Goal: Information Seeking & Learning: Check status

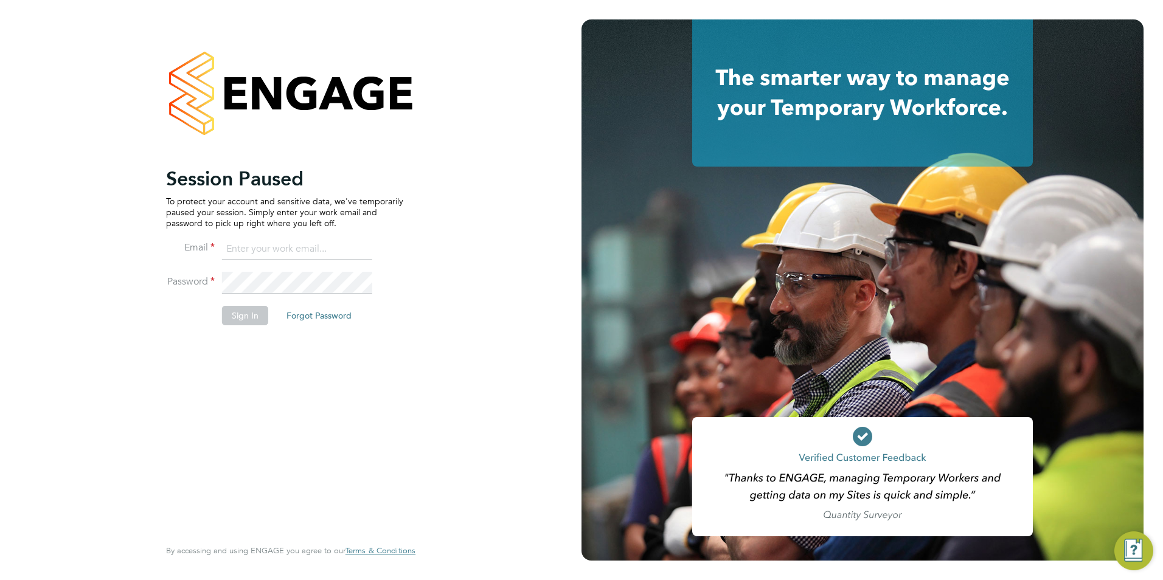
type input "emma@carbonrecruitment.co.uk"
click at [241, 312] on button "Sign In" at bounding box center [245, 315] width 46 height 19
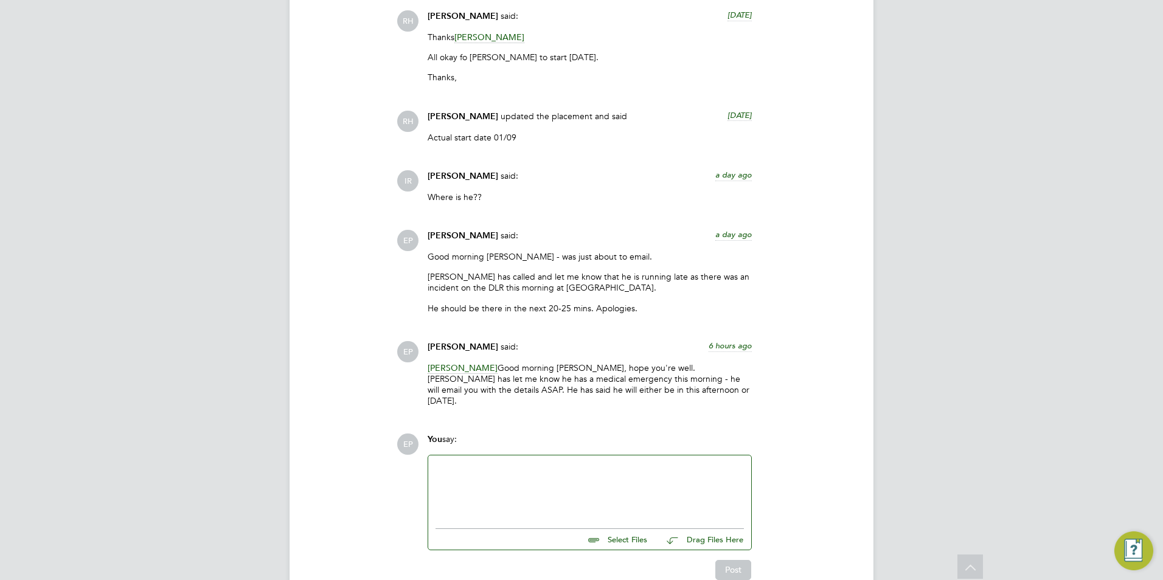
scroll to position [1764, 0]
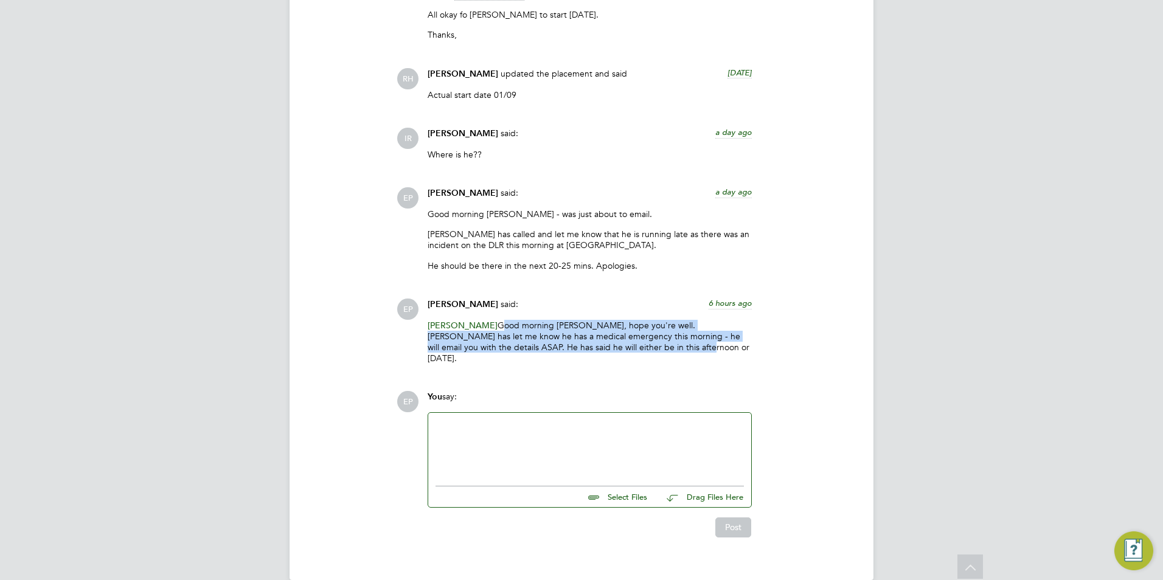
drag, startPoint x: 619, startPoint y: 346, endPoint x: 459, endPoint y: 322, distance: 161.1
click at [459, 322] on p "[PERSON_NAME] Good morning [PERSON_NAME], hope you're well. [PERSON_NAME] has l…" at bounding box center [590, 342] width 324 height 44
click at [459, 323] on p "[PERSON_NAME] Good morning [PERSON_NAME], hope you're well. [PERSON_NAME] has l…" at bounding box center [590, 342] width 324 height 44
drag, startPoint x: 459, startPoint y: 323, endPoint x: 635, endPoint y: 346, distance: 176.6
click at [635, 346] on p "[PERSON_NAME] Good morning [PERSON_NAME], hope you're well. [PERSON_NAME] has l…" at bounding box center [590, 342] width 324 height 44
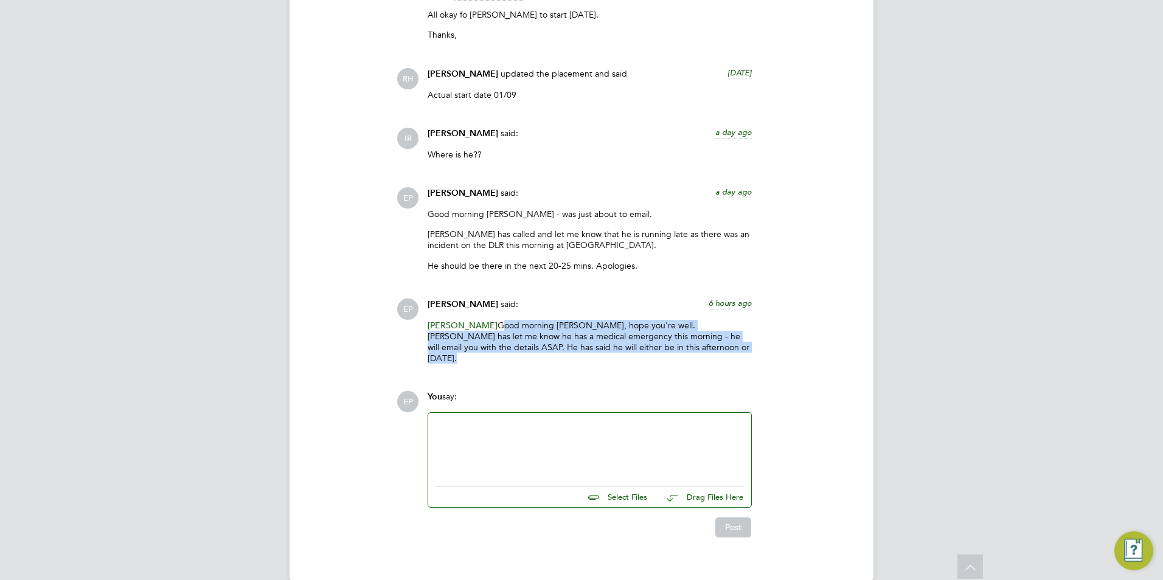
drag, startPoint x: 635, startPoint y: 346, endPoint x: 628, endPoint y: 345, distance: 6.1
click at [628, 345] on p "[PERSON_NAME] Good morning [PERSON_NAME], hope you're well. [PERSON_NAME] has l…" at bounding box center [590, 342] width 324 height 44
drag, startPoint x: 557, startPoint y: 335, endPoint x: 457, endPoint y: 327, distance: 100.1
click at [457, 327] on p "[PERSON_NAME] Good morning [PERSON_NAME], hope you're well. [PERSON_NAME] has l…" at bounding box center [590, 342] width 324 height 44
drag, startPoint x: 457, startPoint y: 327, endPoint x: 479, endPoint y: 333, distance: 22.7
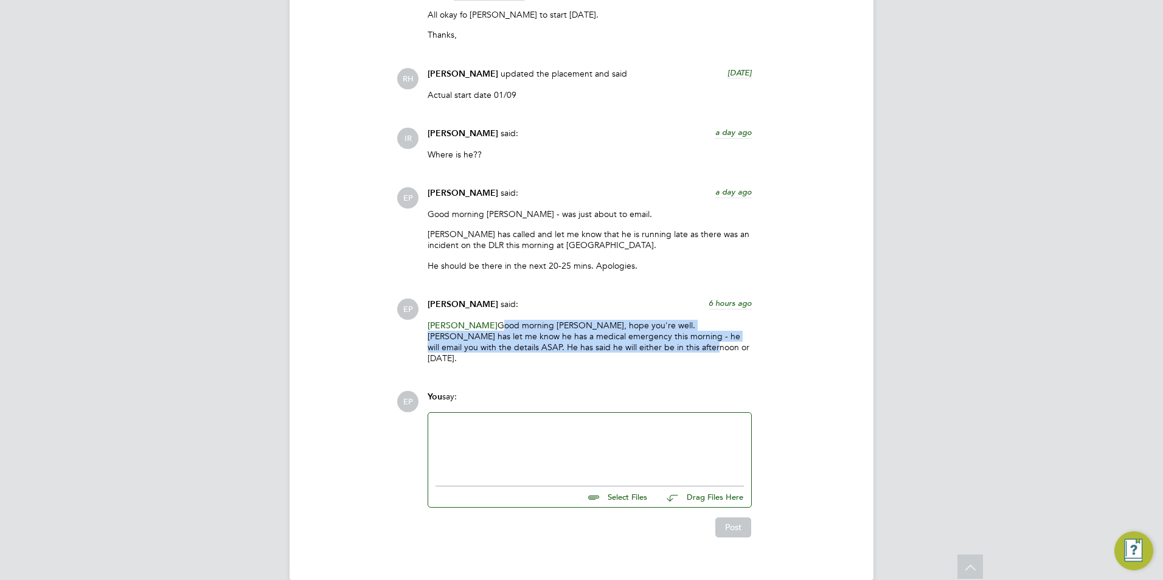
click at [484, 334] on p "[PERSON_NAME] Good morning [PERSON_NAME], hope you're well. [PERSON_NAME] has l…" at bounding box center [590, 342] width 324 height 44
click at [462, 324] on p "[PERSON_NAME] Good morning [PERSON_NAME], hope you're well. [PERSON_NAME] has l…" at bounding box center [590, 342] width 324 height 44
drag, startPoint x: 462, startPoint y: 324, endPoint x: 641, endPoint y: 346, distance: 180.7
click at [641, 346] on p "[PERSON_NAME] Good morning [PERSON_NAME], hope you're well. [PERSON_NAME] has l…" at bounding box center [590, 342] width 324 height 44
drag, startPoint x: 641, startPoint y: 346, endPoint x: 617, endPoint y: 347, distance: 23.2
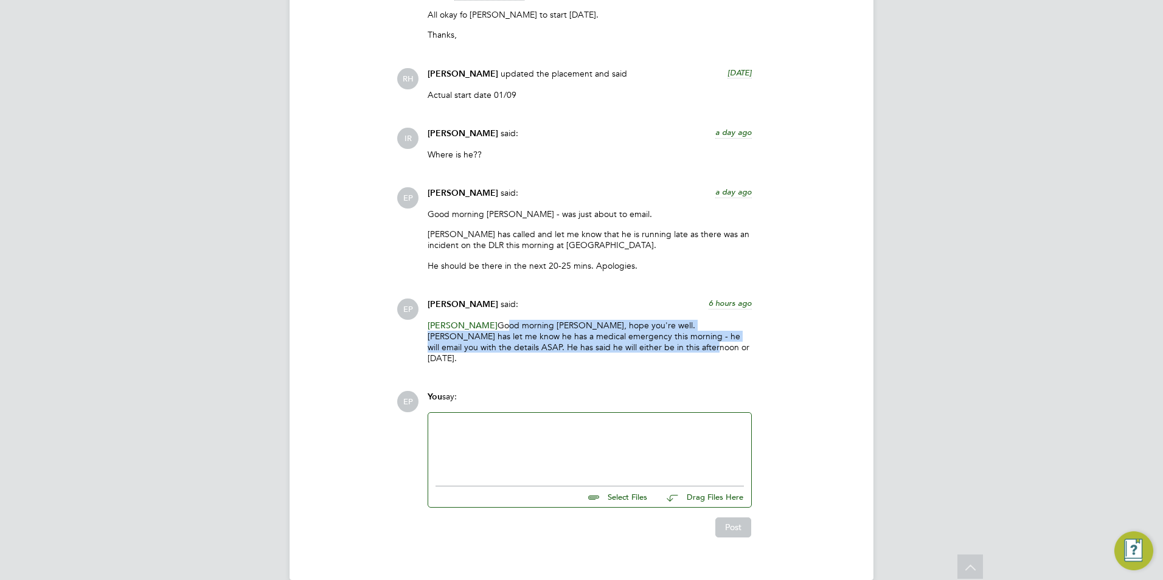
click at [617, 347] on p "[PERSON_NAME] Good morning [PERSON_NAME], hope you're well. [PERSON_NAME] has l…" at bounding box center [590, 342] width 324 height 44
drag, startPoint x: 629, startPoint y: 347, endPoint x: 458, endPoint y: 325, distance: 172.4
click at [458, 325] on p "[PERSON_NAME] Good morning [PERSON_NAME], hope you're well. [PERSON_NAME] has l…" at bounding box center [590, 342] width 324 height 44
click at [459, 325] on p "[PERSON_NAME] Good morning [PERSON_NAME], hope you're well. [PERSON_NAME] has l…" at bounding box center [590, 342] width 324 height 44
drag, startPoint x: 459, startPoint y: 325, endPoint x: 641, endPoint y: 355, distance: 183.8
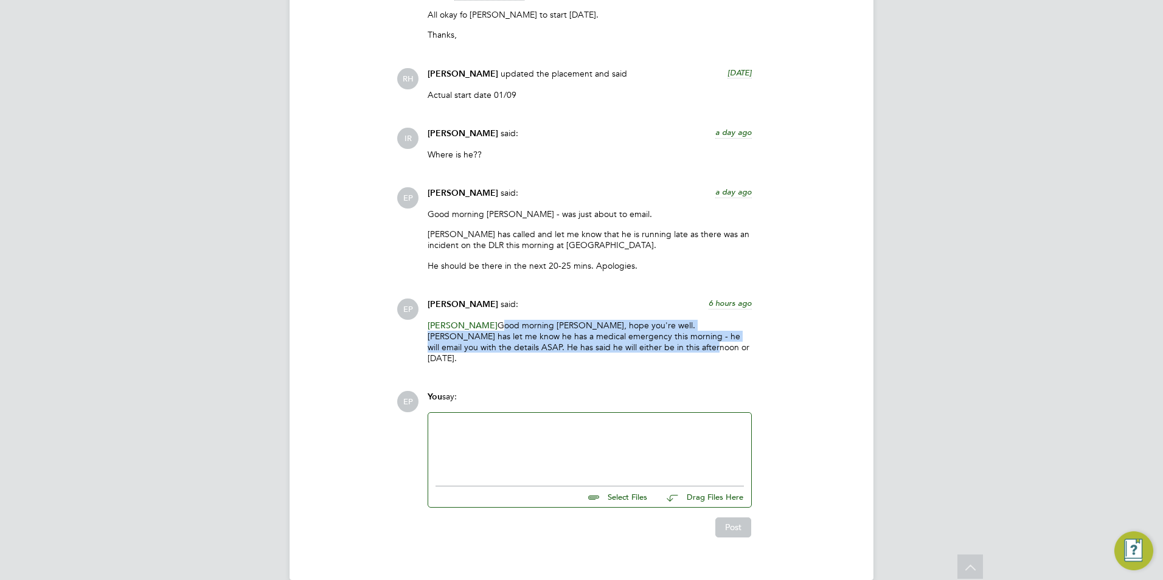
click at [641, 355] on div "[PERSON_NAME] Good morning [PERSON_NAME], hope you're well. [PERSON_NAME] has l…" at bounding box center [590, 347] width 324 height 54
drag, startPoint x: 641, startPoint y: 355, endPoint x: 627, endPoint y: 349, distance: 15.3
click at [627, 349] on p "[PERSON_NAME] Good morning [PERSON_NAME], hope you're well. [PERSON_NAME] has l…" at bounding box center [590, 342] width 324 height 44
drag, startPoint x: 619, startPoint y: 349, endPoint x: 459, endPoint y: 323, distance: 161.4
click at [459, 323] on p "[PERSON_NAME] Good morning [PERSON_NAME], hope you're well. [PERSON_NAME] has l…" at bounding box center [590, 342] width 324 height 44
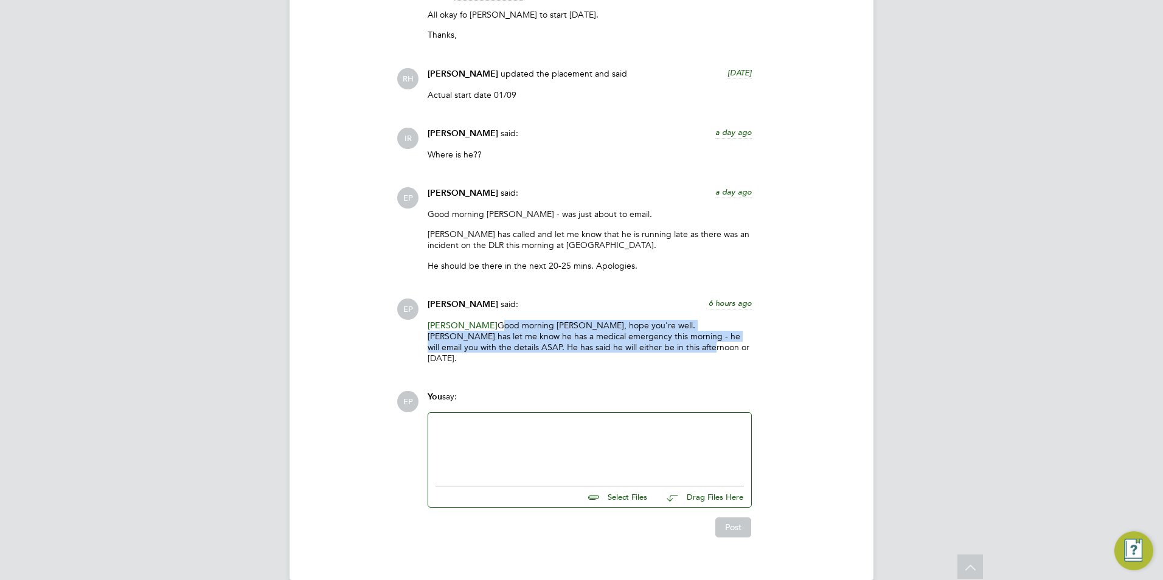
click at [635, 338] on p "[PERSON_NAME] Good morning [PERSON_NAME], hope you're well. [PERSON_NAME] has l…" at bounding box center [590, 342] width 324 height 44
drag, startPoint x: 595, startPoint y: 343, endPoint x: 461, endPoint y: 324, distance: 135.1
click at [461, 324] on p "[PERSON_NAME] Good morning [PERSON_NAME], hope you're well. [PERSON_NAME] has l…" at bounding box center [590, 342] width 324 height 44
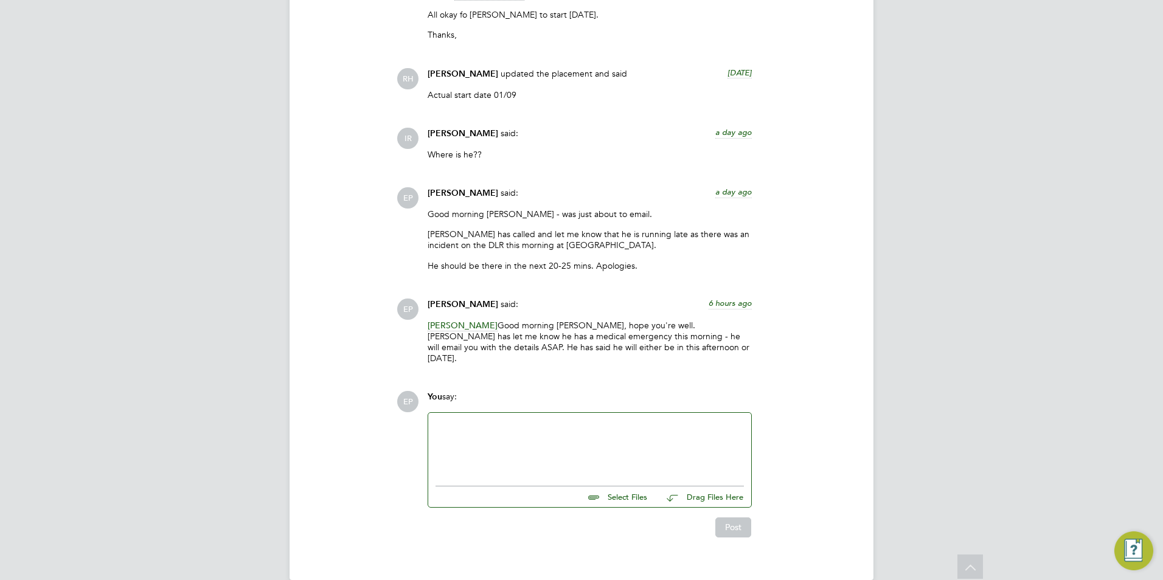
drag, startPoint x: 903, startPoint y: 436, endPoint x: 921, endPoint y: 436, distance: 18.3
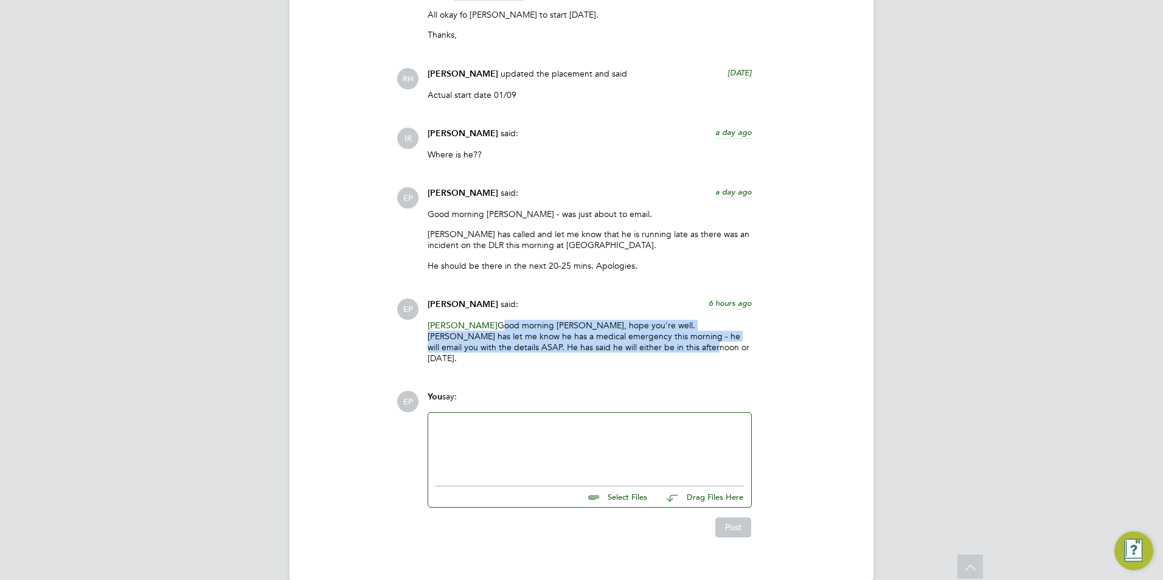
drag, startPoint x: 621, startPoint y: 346, endPoint x: 461, endPoint y: 329, distance: 160.9
click at [461, 329] on p "[PERSON_NAME] Good morning [PERSON_NAME], hope you're well. [PERSON_NAME] has l…" at bounding box center [590, 342] width 324 height 44
click at [736, 343] on p "[PERSON_NAME] Good morning [PERSON_NAME], hope you're well. [PERSON_NAME] has l…" at bounding box center [590, 342] width 324 height 44
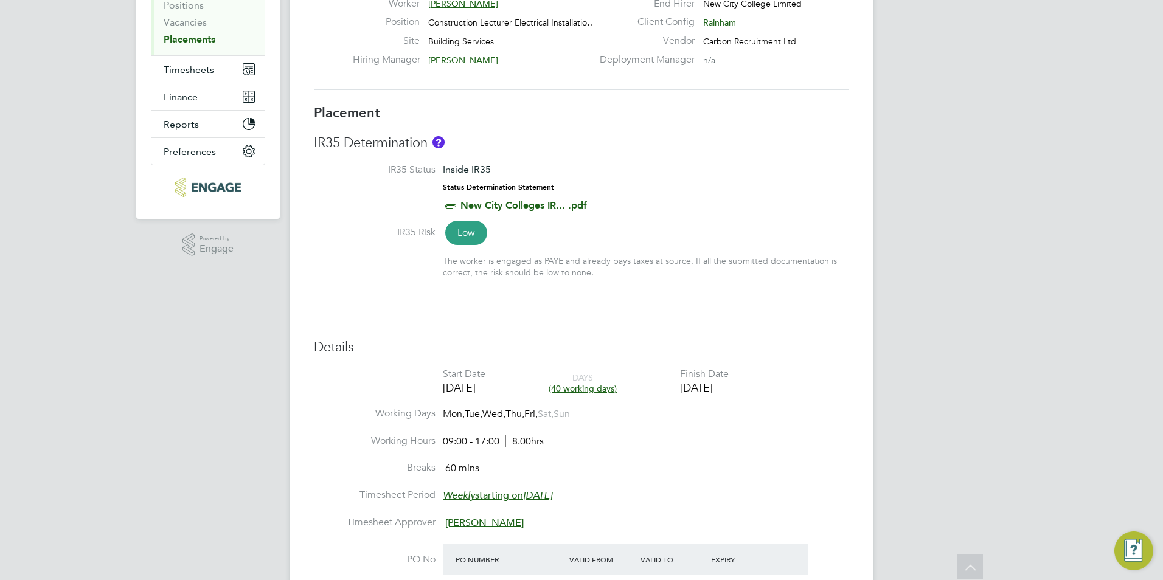
click at [377, 151] on h3 "IR35 Determination" at bounding box center [581, 143] width 535 height 18
drag, startPoint x: 377, startPoint y: 151, endPoint x: 352, endPoint y: 150, distance: 24.3
click at [352, 150] on h3 "IR35 Determination" at bounding box center [581, 143] width 535 height 18
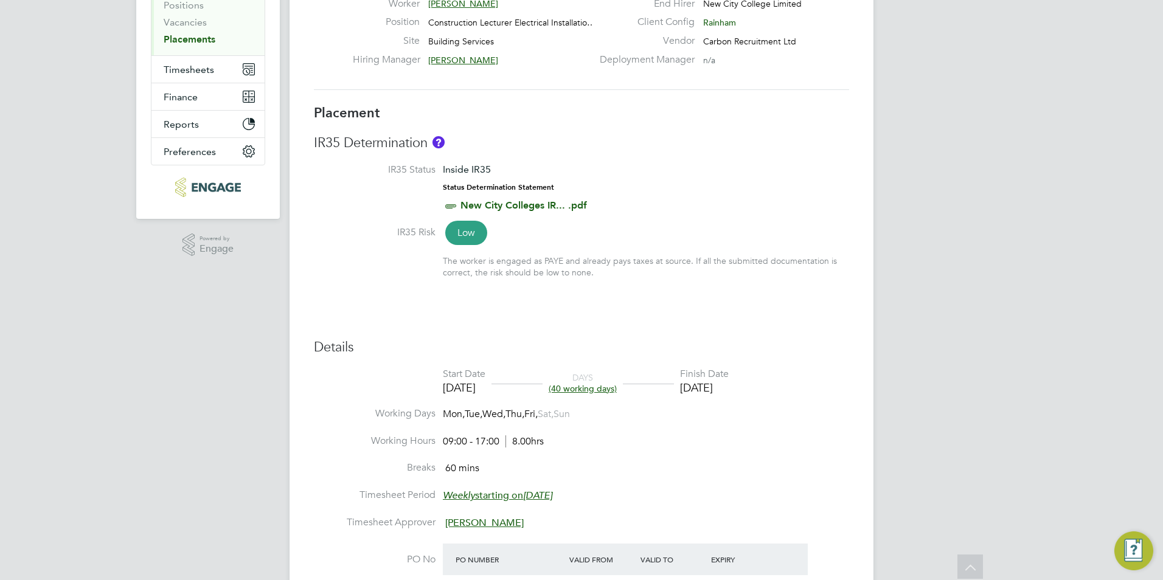
click at [422, 141] on h3 "IR35 Determination" at bounding box center [581, 143] width 535 height 18
click at [658, 54] on label "Deployment Manager" at bounding box center [644, 60] width 102 height 13
click at [665, 60] on label "Deployment Manager" at bounding box center [644, 60] width 102 height 13
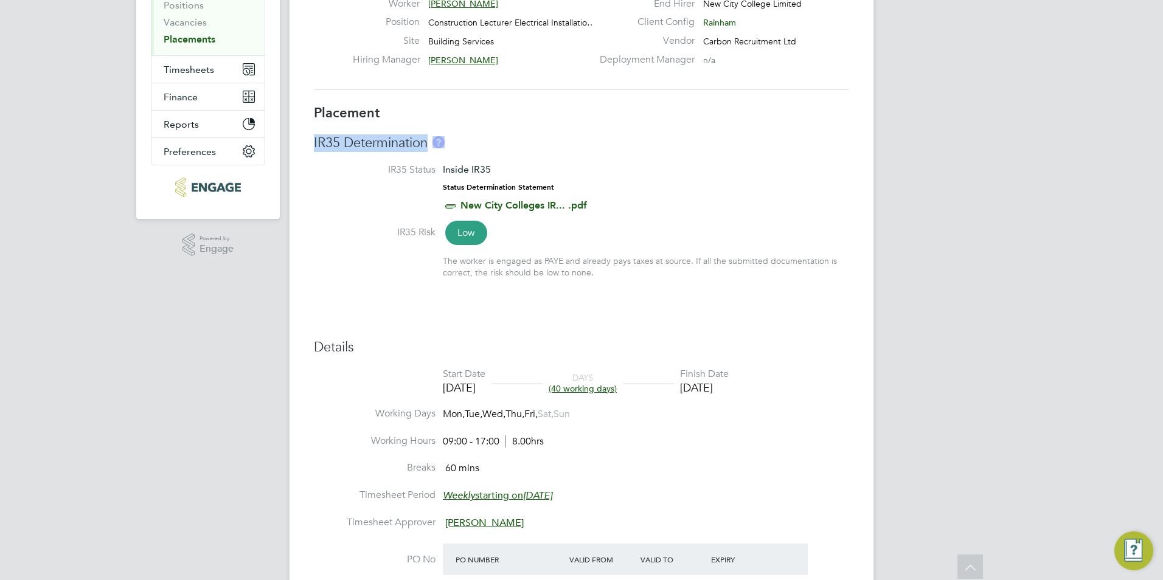
click at [665, 60] on label "Deployment Manager" at bounding box center [644, 60] width 102 height 13
click at [341, 148] on h3 "IR35 Determination" at bounding box center [581, 143] width 535 height 18
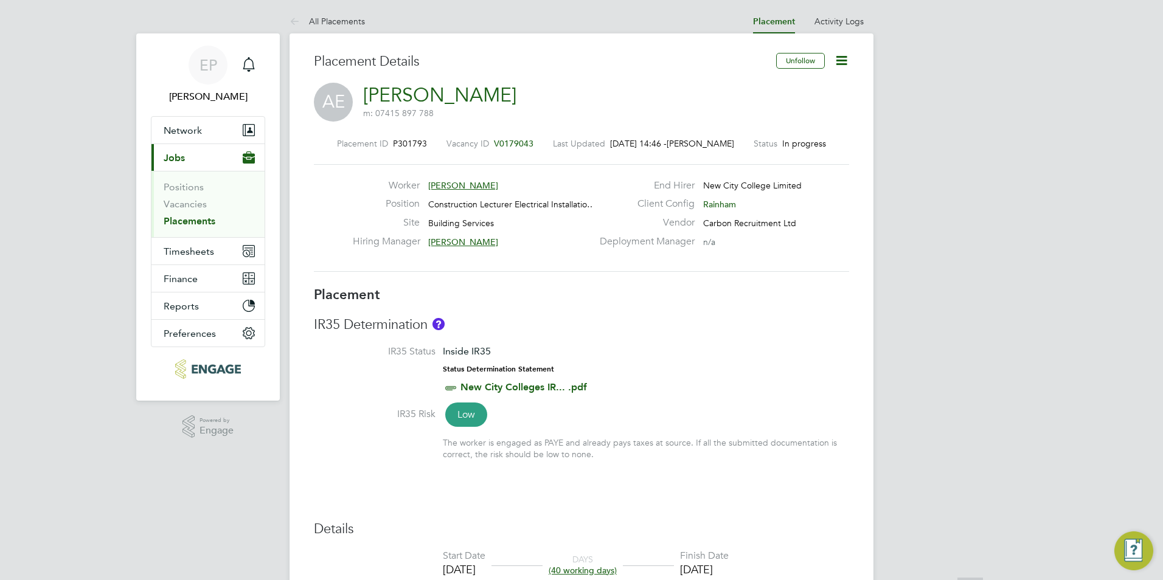
scroll to position [0, 0]
click at [729, 144] on span "[PERSON_NAME]" at bounding box center [701, 144] width 68 height 11
click at [832, 31] on li "Activity Logs" at bounding box center [839, 22] width 49 height 24
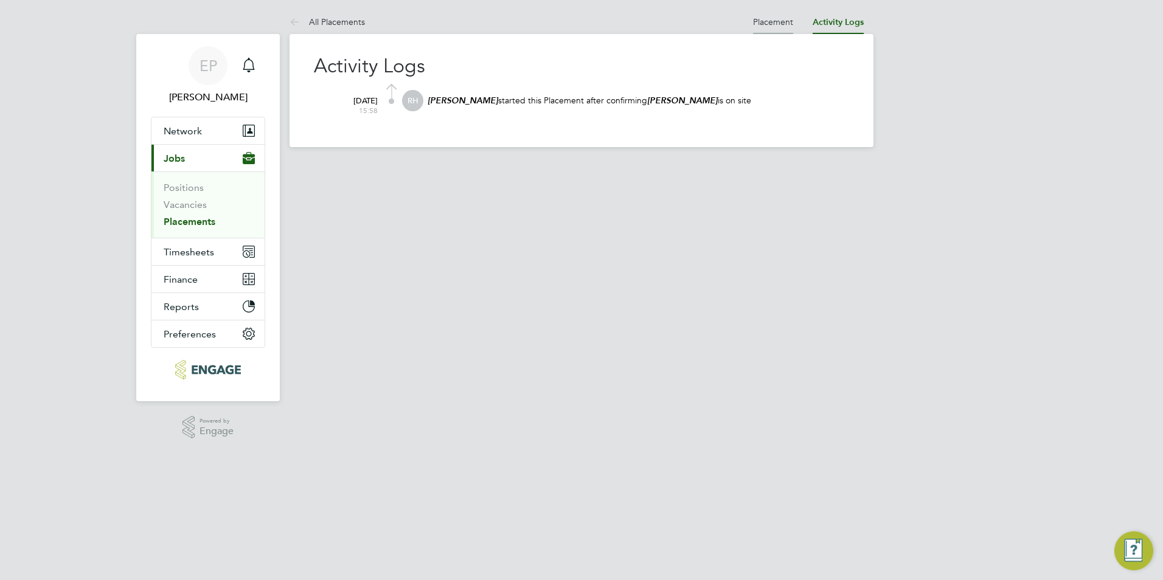
click at [788, 24] on link "Placement" at bounding box center [773, 21] width 40 height 11
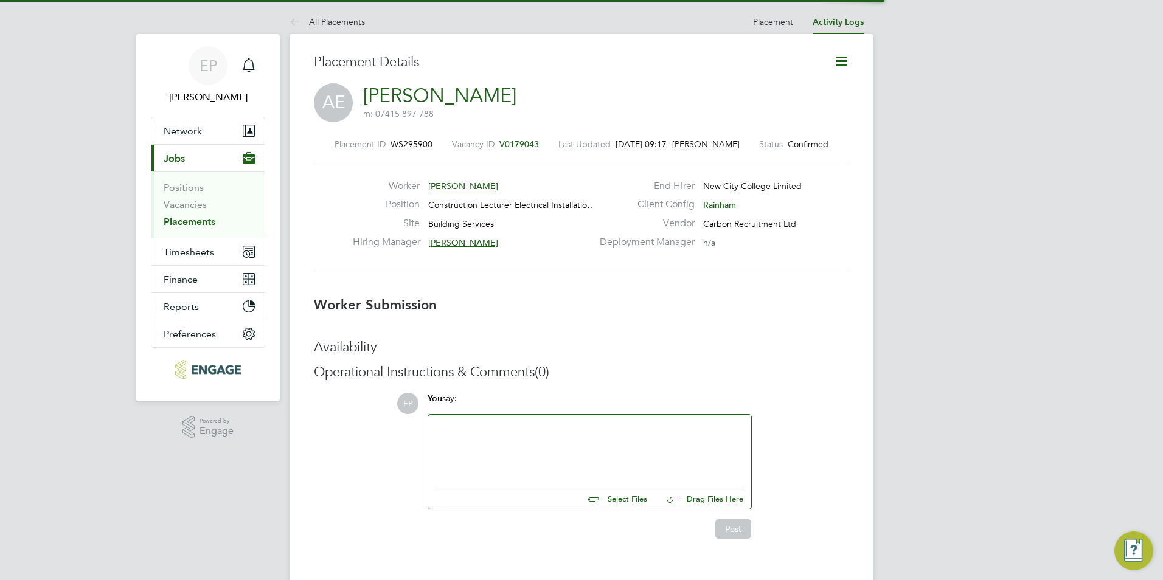
scroll to position [19, 240]
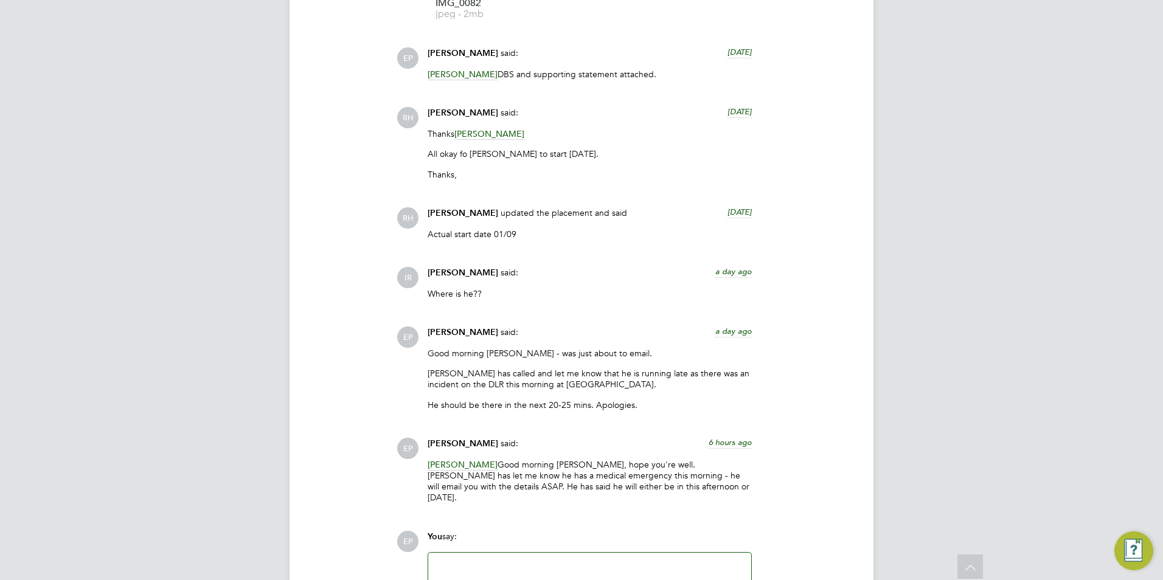
click at [467, 299] on div "Where is he??" at bounding box center [590, 298] width 324 height 20
drag, startPoint x: 467, startPoint y: 299, endPoint x: 606, endPoint y: 377, distance: 159.6
click at [606, 377] on p "[PERSON_NAME] has called and let me know that he is running late as there was a…" at bounding box center [590, 379] width 324 height 22
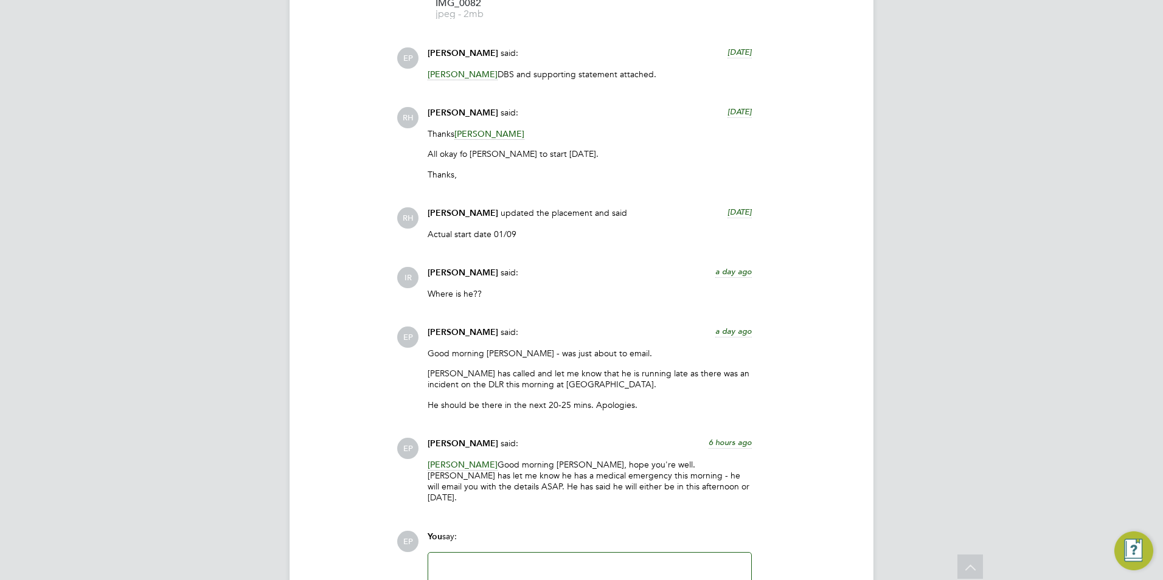
drag, startPoint x: 606, startPoint y: 377, endPoint x: 620, endPoint y: 413, distance: 38.5
click at [619, 414] on div "Good morning [PERSON_NAME] - was just about to email. [PERSON_NAME] has called …" at bounding box center [590, 384] width 324 height 72
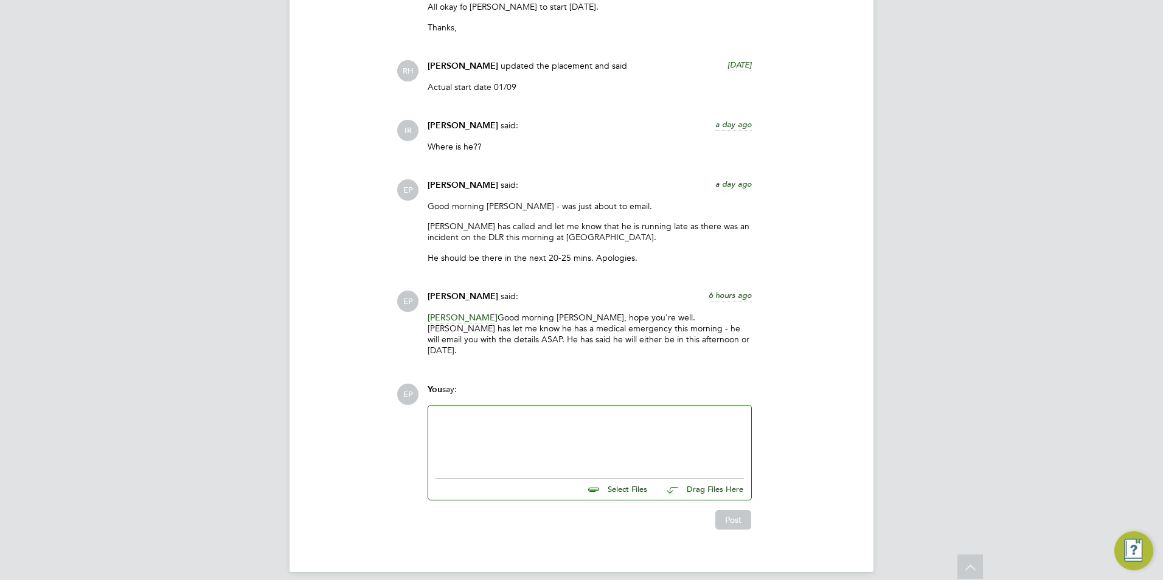
click at [616, 422] on div at bounding box center [590, 439] width 308 height 52
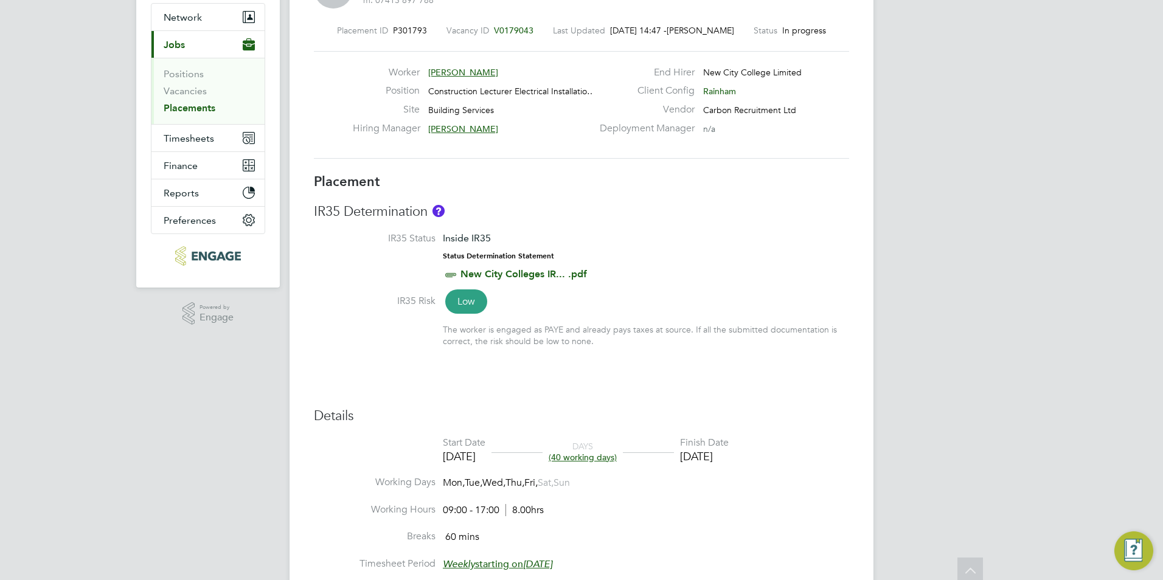
scroll to position [0, 0]
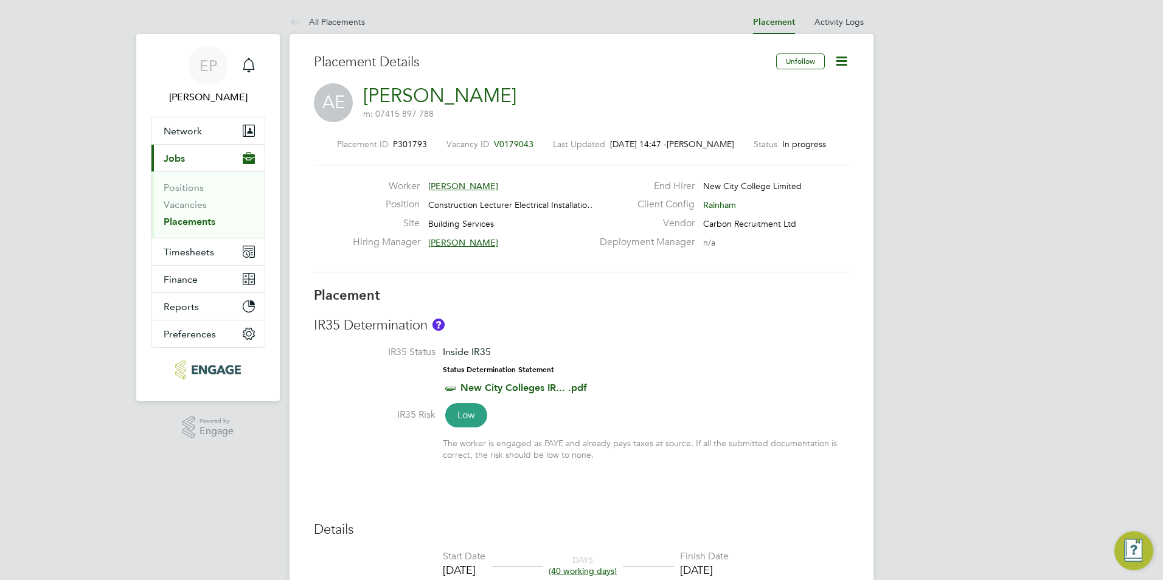
drag, startPoint x: 445, startPoint y: 143, endPoint x: 459, endPoint y: 143, distance: 14.0
click at [459, 143] on div "Placement ID P301793 Vacancy ID V0179043 Last Updated [DATE] 14:47 - [PERSON_NA…" at bounding box center [581, 144] width 535 height 11
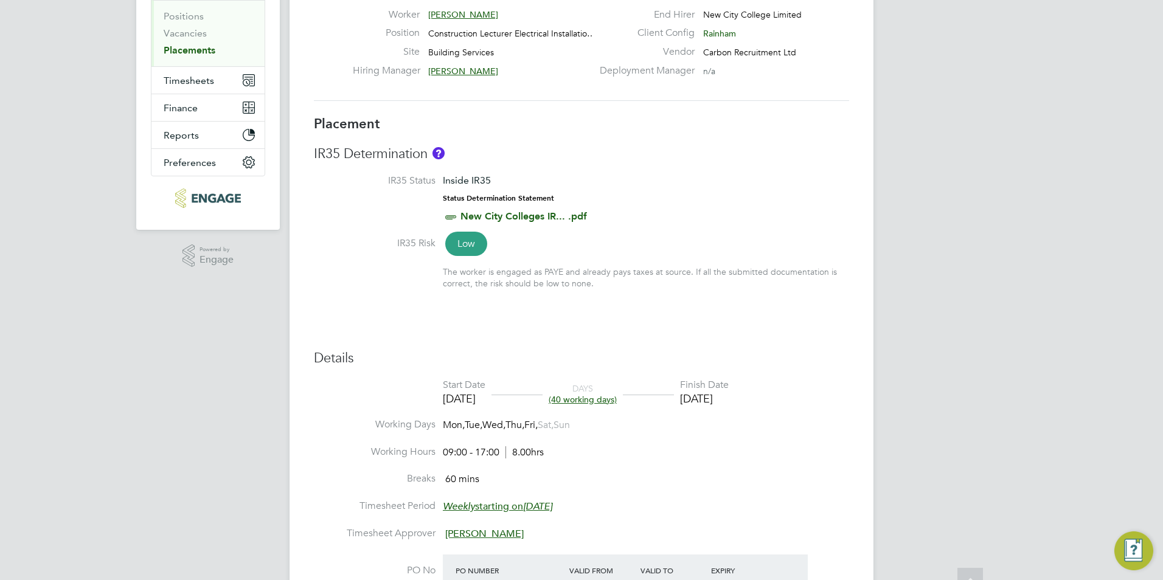
scroll to position [487, 0]
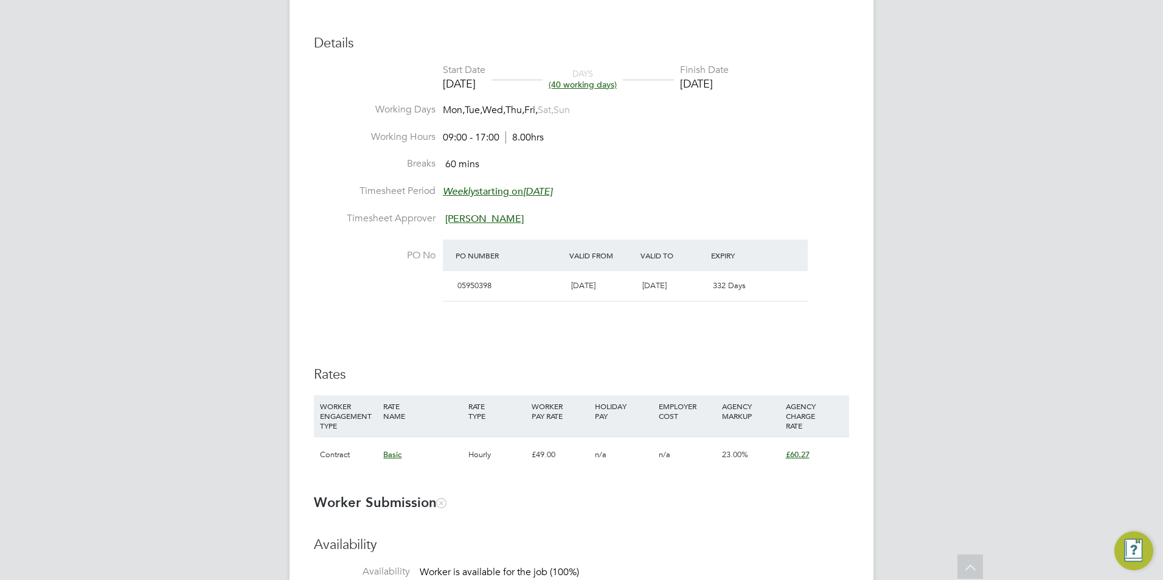
click at [532, 454] on div "£49.00" at bounding box center [560, 454] width 63 height 35
drag, startPoint x: 532, startPoint y: 454, endPoint x: 590, endPoint y: 487, distance: 66.3
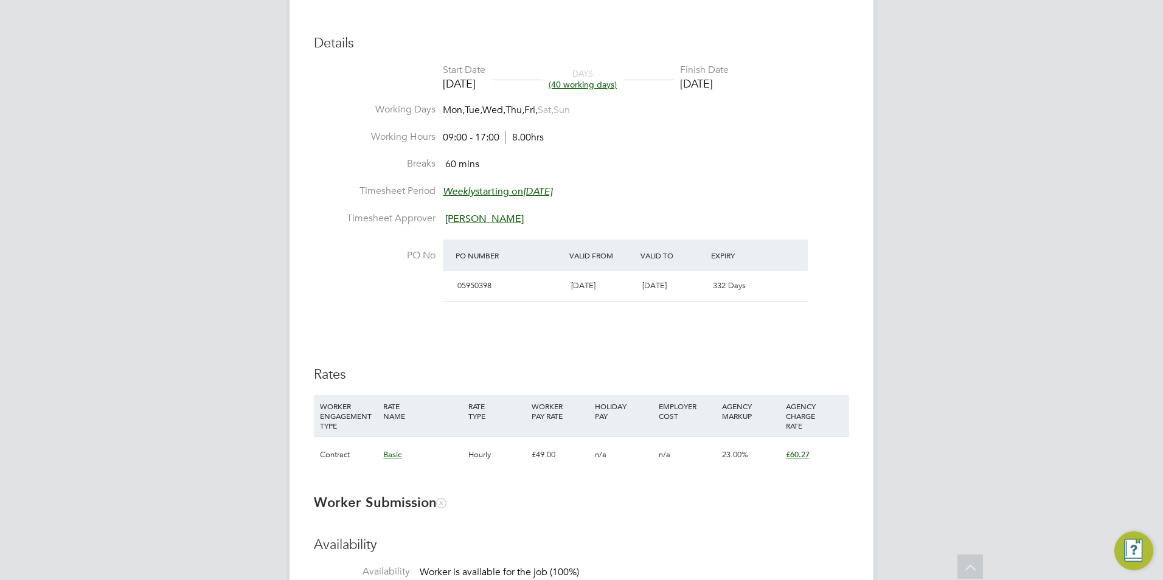
click at [735, 457] on span "23.00%" at bounding box center [735, 455] width 26 height 10
click at [537, 465] on div "£49.00" at bounding box center [560, 454] width 63 height 35
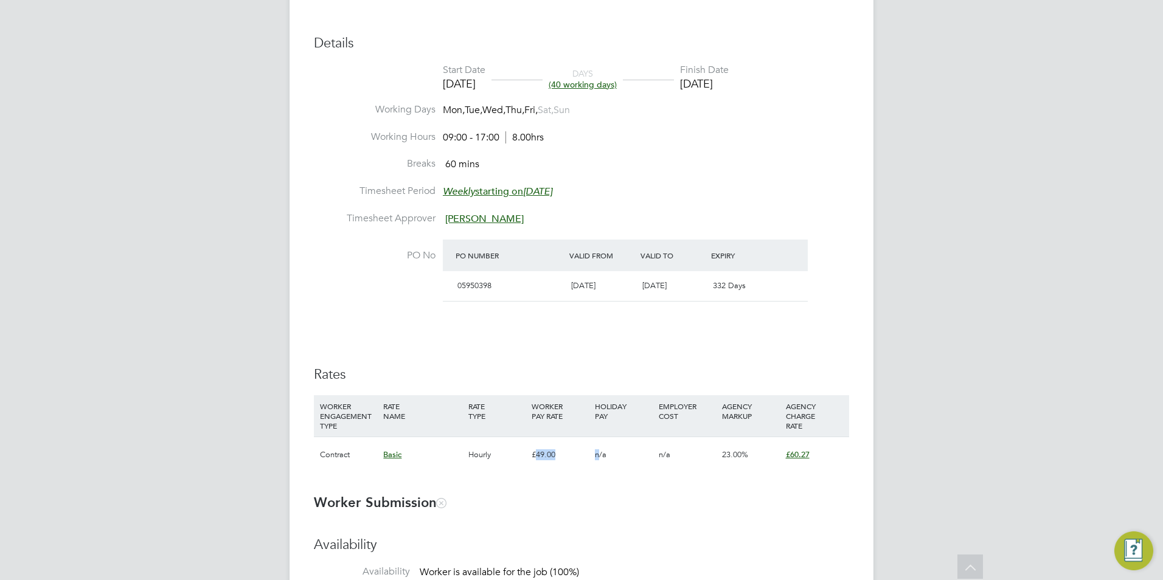
click at [537, 465] on div "£49.00" at bounding box center [560, 454] width 63 height 35
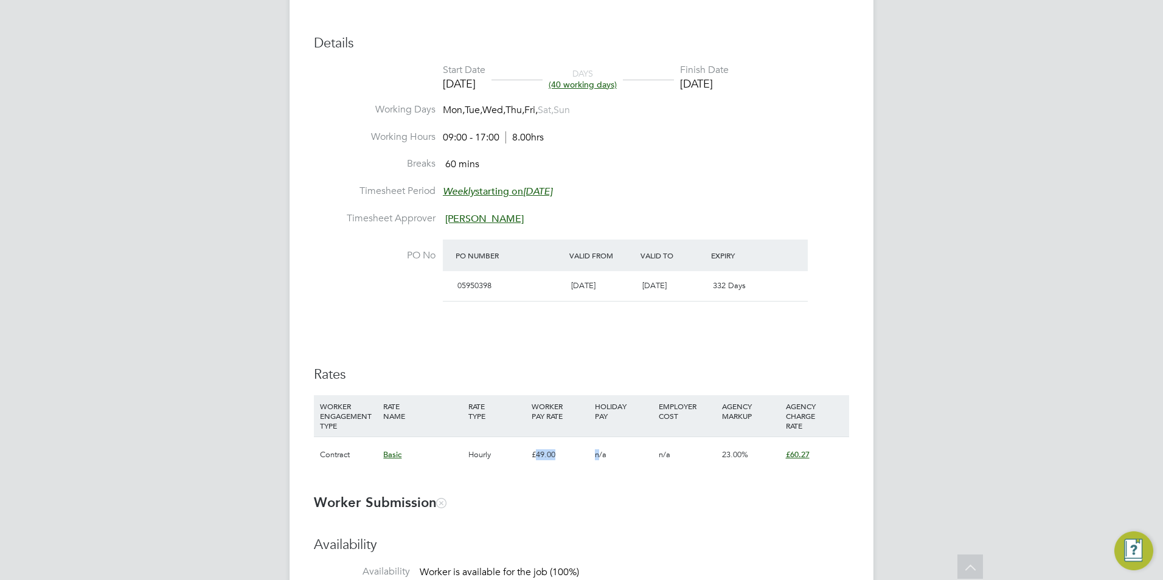
click at [537, 465] on div "£49.00" at bounding box center [560, 454] width 63 height 35
drag, startPoint x: 537, startPoint y: 465, endPoint x: 502, endPoint y: 456, distance: 36.0
click at [502, 456] on div "Hourly" at bounding box center [496, 454] width 63 height 35
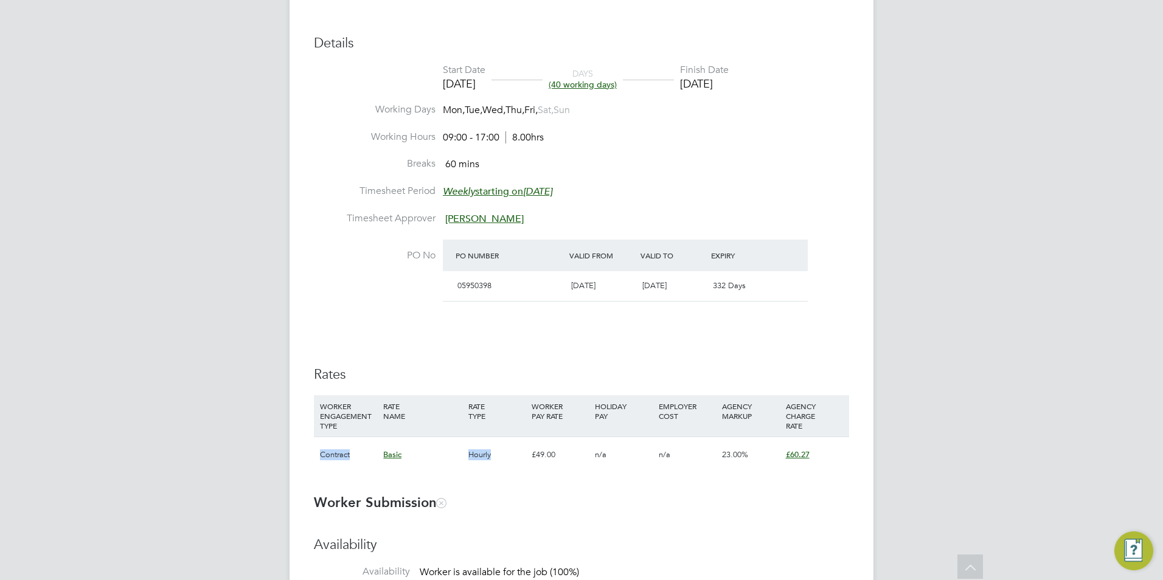
click at [502, 456] on div "Hourly" at bounding box center [496, 454] width 63 height 35
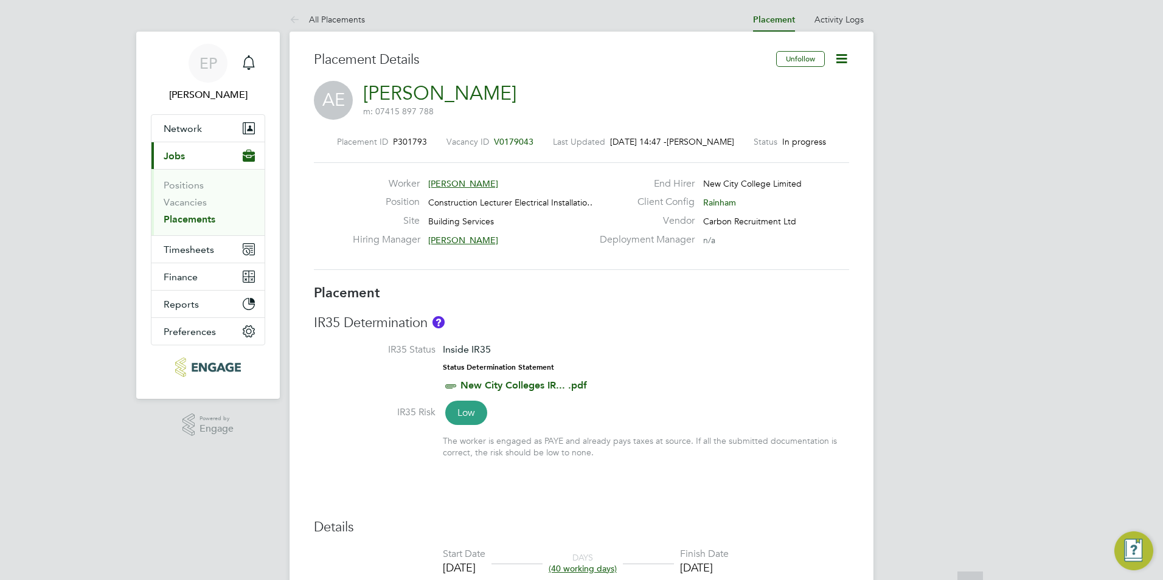
scroll to position [0, 0]
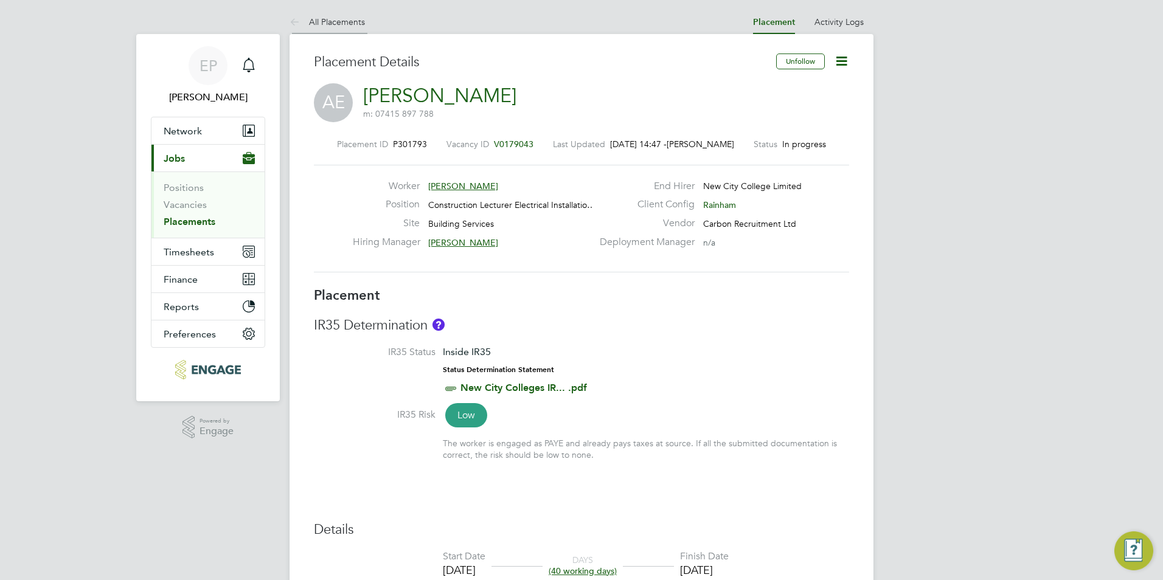
click at [307, 21] on link "All Placements" at bounding box center [327, 21] width 75 height 11
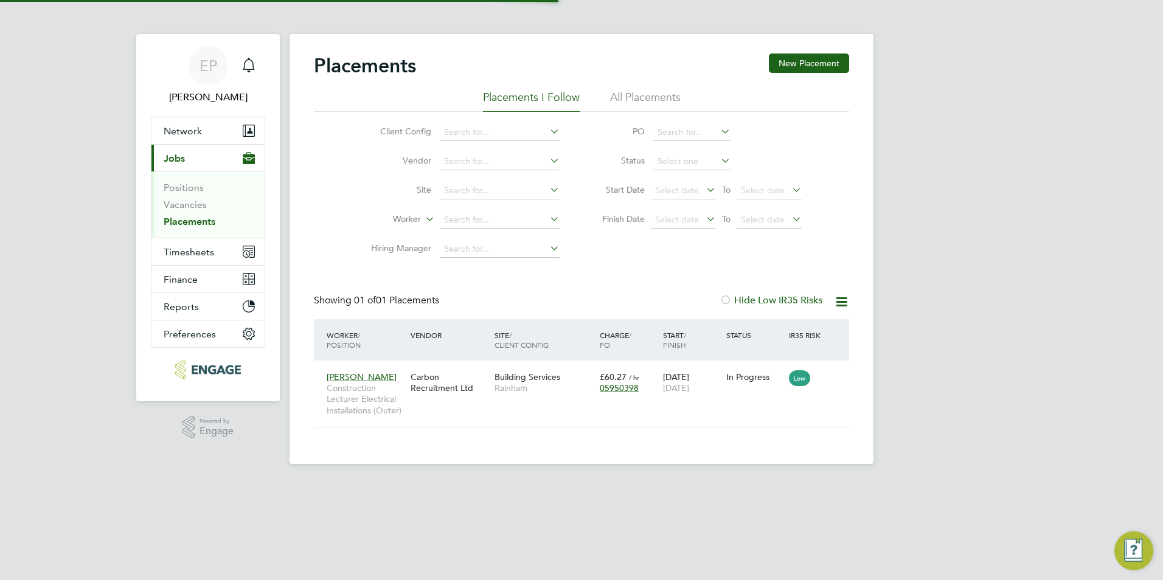
scroll to position [12, 57]
click at [659, 88] on div "Placements New Placement" at bounding box center [581, 72] width 535 height 37
click at [660, 94] on li "All Placements" at bounding box center [645, 101] width 71 height 22
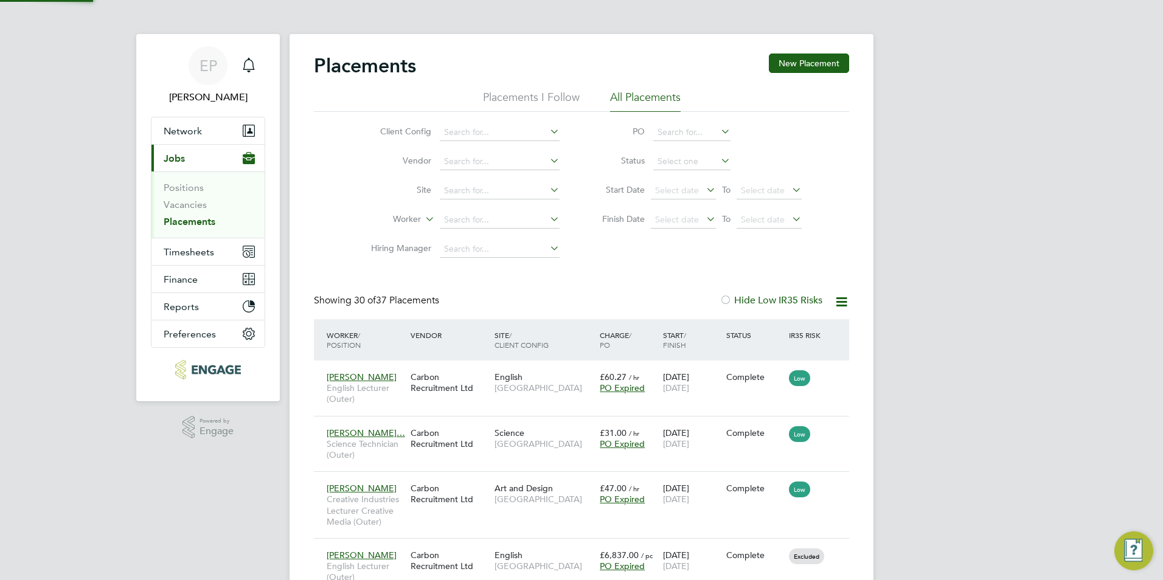
scroll to position [6, 6]
click at [536, 101] on li "Placements I Follow" at bounding box center [531, 101] width 97 height 22
